Goal: Task Accomplishment & Management: Manage account settings

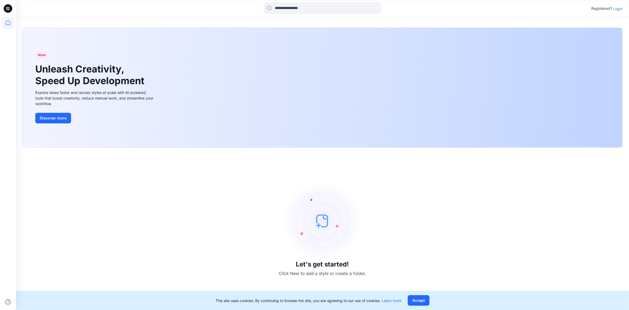
click at [623, 8] on div "Registered? Login" at bounding box center [322, 9] width 612 height 12
click at [619, 8] on p "Login" at bounding box center [618, 9] width 10 height 6
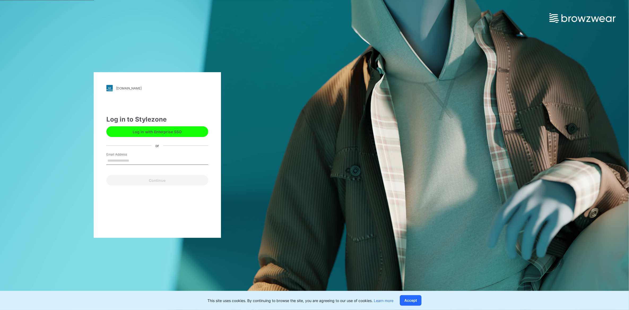
type input "**********"
click at [152, 178] on button "Continue" at bounding box center [157, 180] width 102 height 11
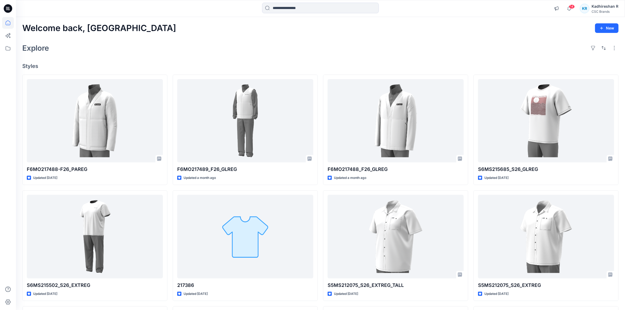
click at [195, 26] on div "Welcome back, [GEOGRAPHIC_DATA] New" at bounding box center [320, 28] width 596 height 10
click at [255, 28] on div "Welcome back, [GEOGRAPHIC_DATA] New" at bounding box center [320, 28] width 596 height 10
click at [169, 50] on div "Explore" at bounding box center [320, 48] width 596 height 13
